Goal: Information Seeking & Learning: Learn about a topic

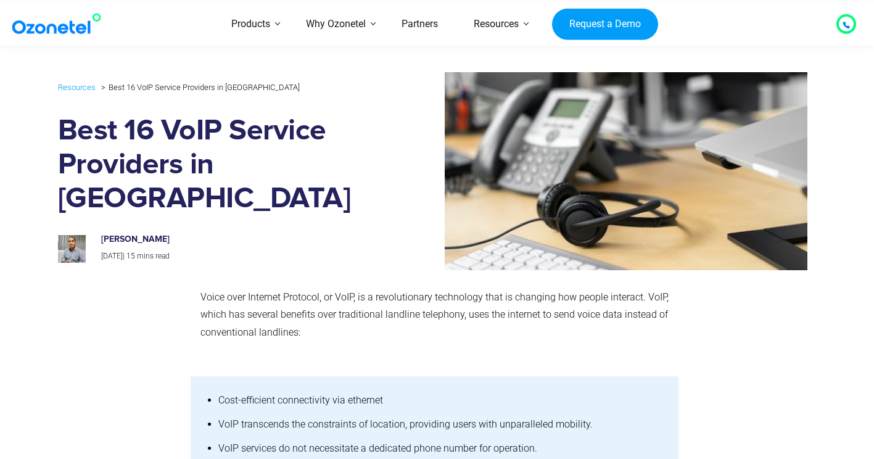
click at [402, 289] on p "Voice over Internet Protocol, or VoIP, is a revolutionary technology that is ch…" at bounding box center [435, 315] width 468 height 53
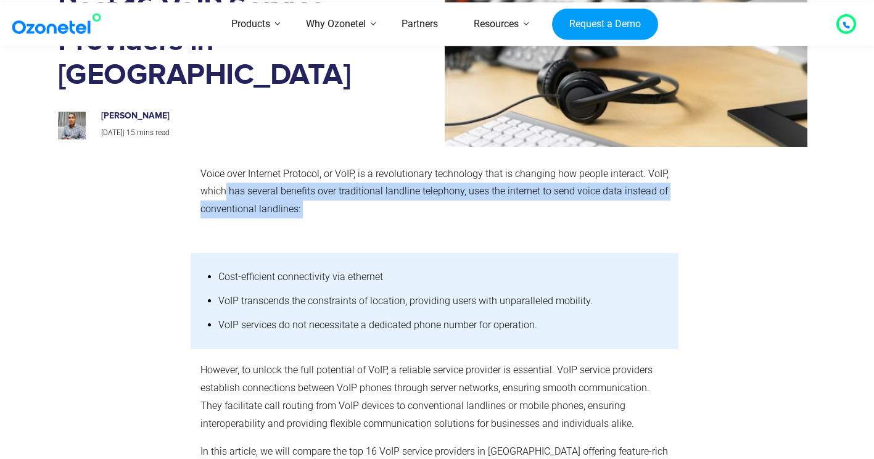
drag, startPoint x: 403, startPoint y: 215, endPoint x: 406, endPoint y: 222, distance: 7.5
click at [406, 222] on div "Voice over Internet Protocol, or VoIP, is a revolutionary technology that is ch…" at bounding box center [435, 196] width 468 height 63
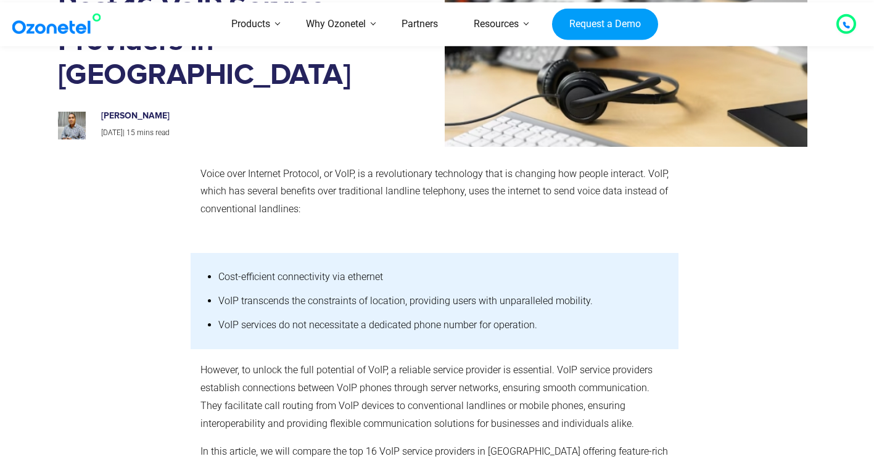
click at [275, 307] on li "VoIP transcends the constraints of location, providing users with unparalleled …" at bounding box center [442, 301] width 449 height 24
click at [379, 302] on span "VoIP transcends the constraints of location, providing users with unparalleled …" at bounding box center [405, 301] width 374 height 12
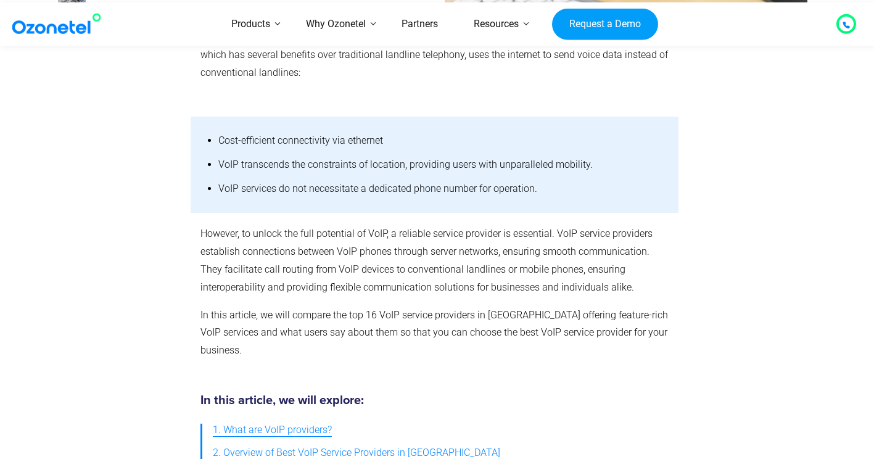
scroll to position [494, 0]
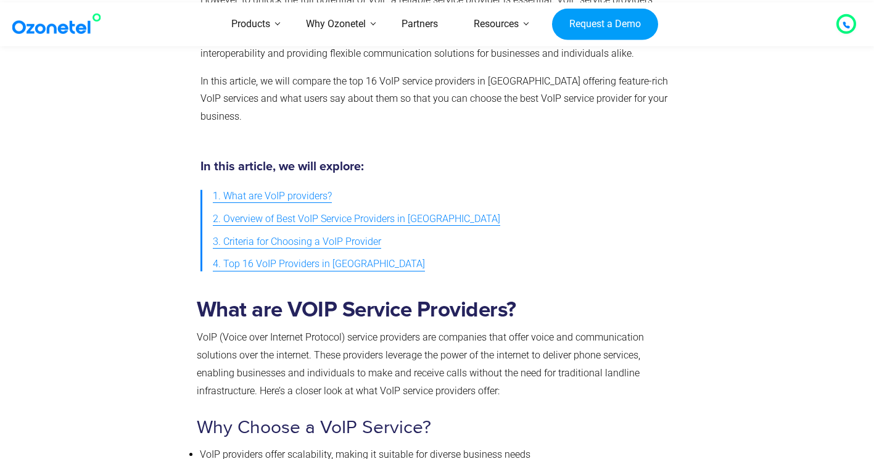
click at [362, 299] on strong "What are VOIP Service Providers?" at bounding box center [357, 310] width 320 height 22
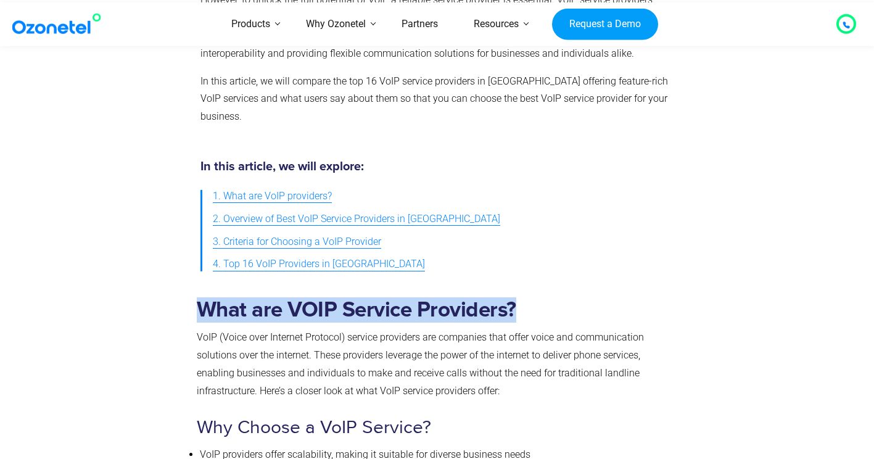
drag, startPoint x: 138, startPoint y: 289, endPoint x: 584, endPoint y: 294, distance: 446.1
click at [584, 294] on div "What are VOIP Service Providers? VoIP (Voice over Internet Protocol) service pr…" at bounding box center [438, 442] width 790 height 308
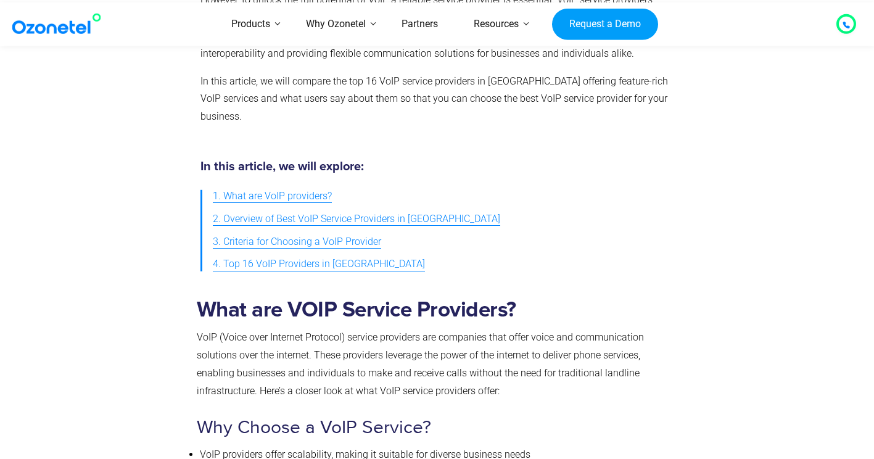
drag, startPoint x: 584, startPoint y: 294, endPoint x: 551, endPoint y: 342, distance: 59.0
click at [554, 342] on span "VoIP (Voice over Internet Protocol) service providers are companies that offer …" at bounding box center [420, 363] width 447 height 65
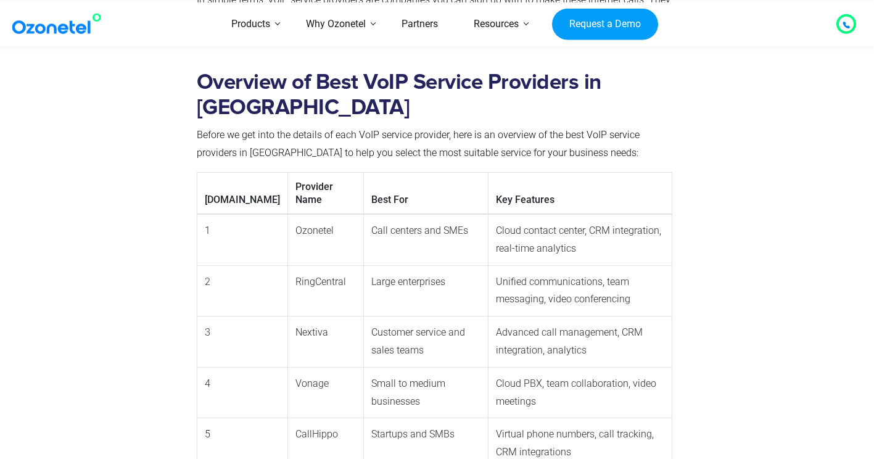
scroll to position [1172, 0]
